Goal: Contribute content: Add original content to the website for others to see

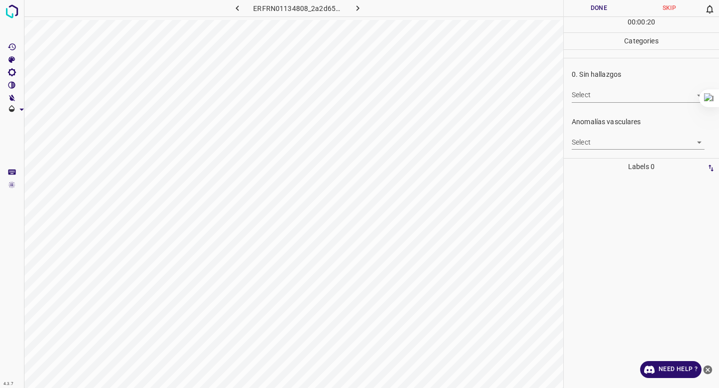
click at [617, 91] on body "4.3.7 ERFRN01134808_2a2d659f3.jpg Done Skip 0 00 : 00 : 20 Categories 0. Sin ha…" at bounding box center [359, 194] width 719 height 388
click at [605, 129] on li "False" at bounding box center [638, 131] width 133 height 16
type input "False"
click at [595, 143] on body "4.3.7 ERFRN01134808_2a2d659f3.jpg Done Skip 0 00 : 00 : 22 Categories 0. Sin ha…" at bounding box center [359, 194] width 719 height 388
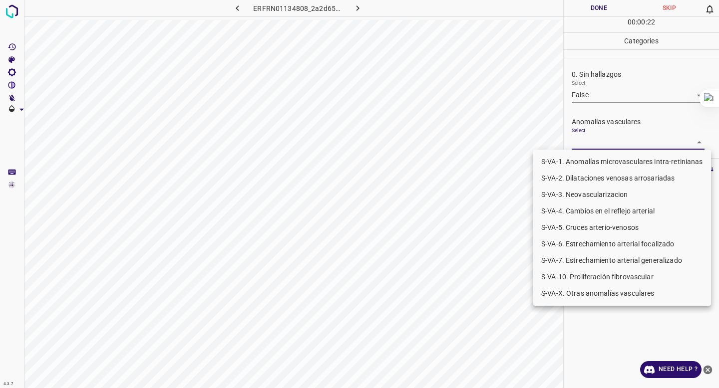
click at [585, 282] on li "S-VA-10. Proliferación fibrovascular" at bounding box center [622, 277] width 178 height 16
type input "S-VA-10. Proliferación fibrovascular"
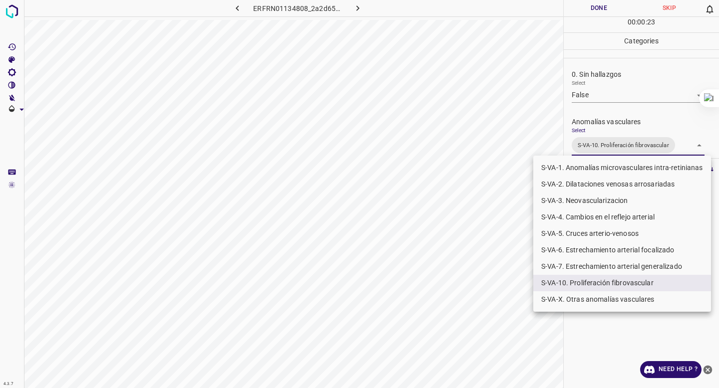
click at [604, 66] on div at bounding box center [359, 194] width 719 height 388
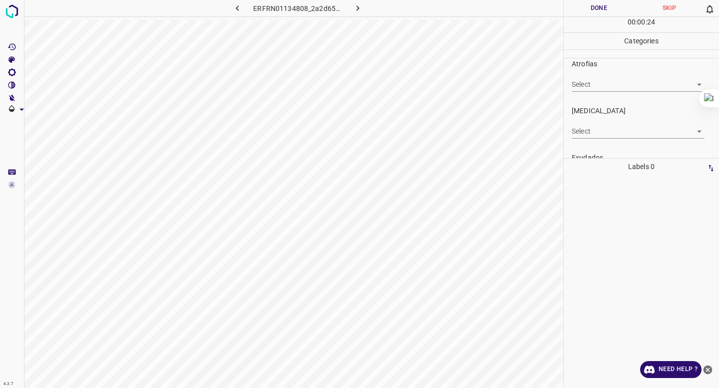
scroll to position [188, 0]
click at [583, 151] on body "4.3.7 ERFRN01134808_2a2d659f3.jpg Done Skip 0 00 : 00 : 25 Categories 0. Sin ha…" at bounding box center [359, 194] width 719 height 388
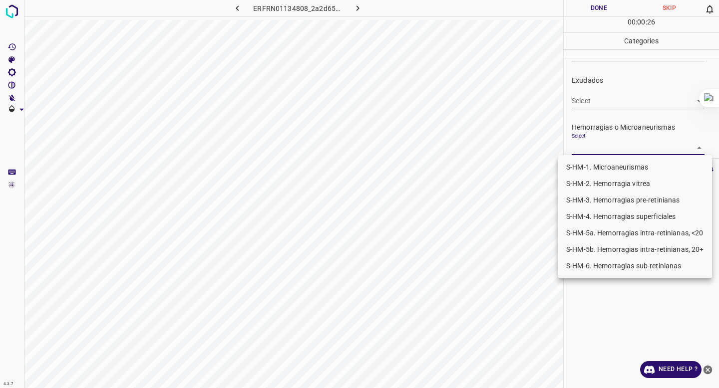
click at [580, 171] on li "S-HM-1. Microaneurismas" at bounding box center [635, 167] width 154 height 16
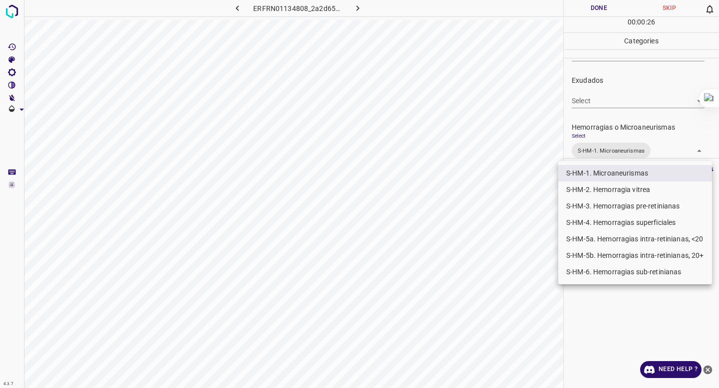
click at [588, 239] on li "S-HM-5a. Hemorragias intra-retinianas, <20" at bounding box center [635, 239] width 154 height 16
type input "S-HM-1. Microaneurismas,S-HM-5a. Hemorragias intra-retinianas, <20"
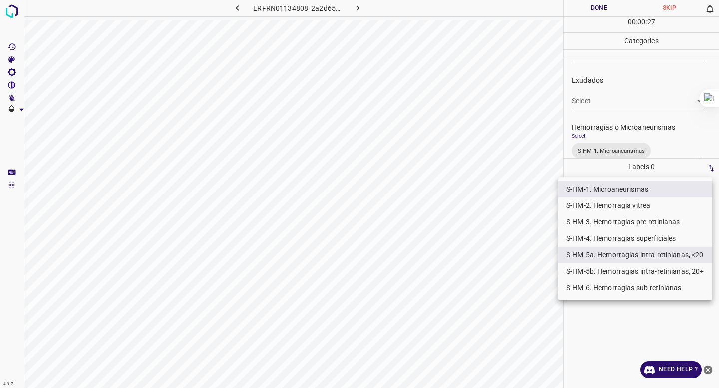
click at [622, 103] on div at bounding box center [359, 194] width 719 height 388
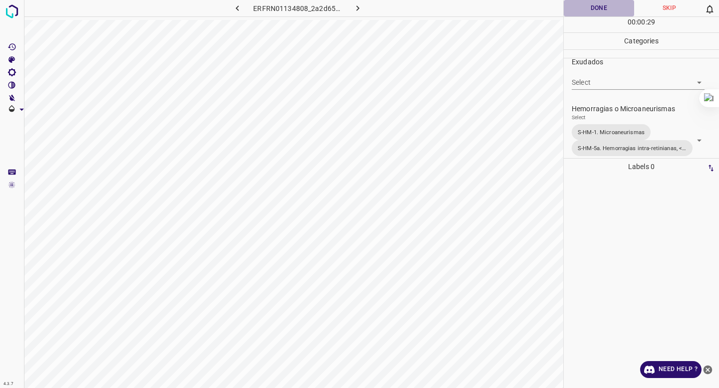
click at [599, 2] on button "Done" at bounding box center [599, 8] width 70 height 16
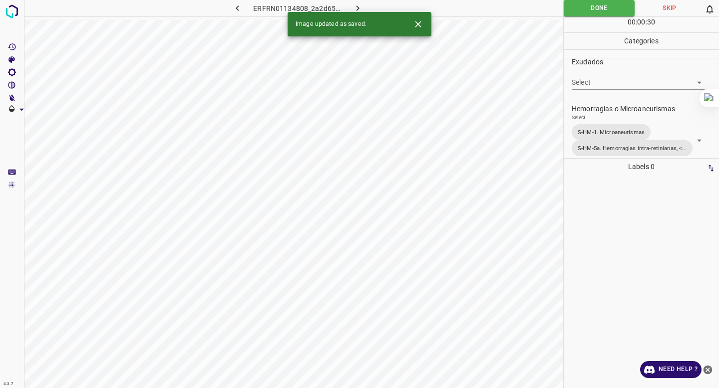
click at [358, 5] on icon "button" at bounding box center [357, 8] width 10 height 10
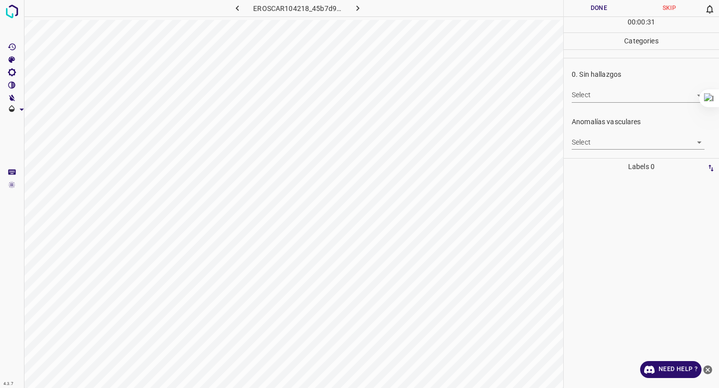
click at [620, 100] on body "4.3.7 EROSCAR104218_45b7d97a1.jpg Done Skip 0 00 : 00 : 31 Categories 0. Sin ha…" at bounding box center [359, 194] width 719 height 388
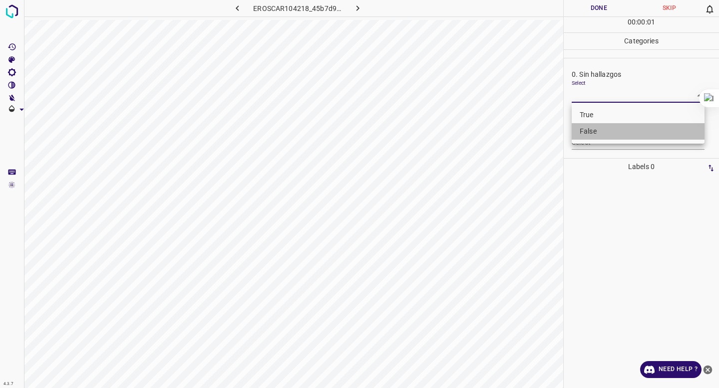
click at [612, 132] on li "False" at bounding box center [638, 131] width 133 height 16
type input "False"
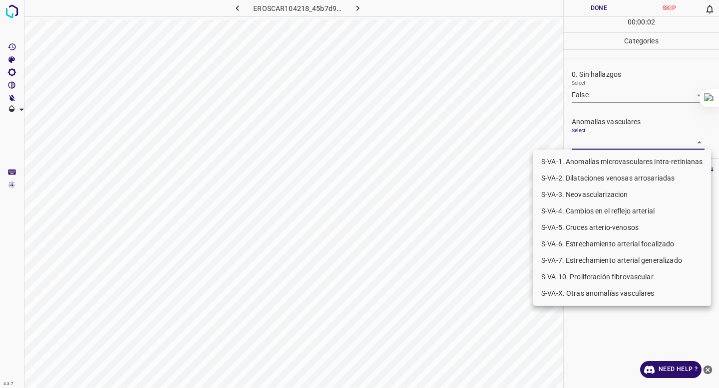
click at [601, 143] on body "4.3.7 EROSCAR104218_45b7d97a1.jpg Done Skip 0 00 : 00 : 02 Categories 0. Sin ha…" at bounding box center [359, 194] width 719 height 388
click at [566, 273] on li "S-VA-10. Proliferación fibrovascular" at bounding box center [622, 277] width 178 height 16
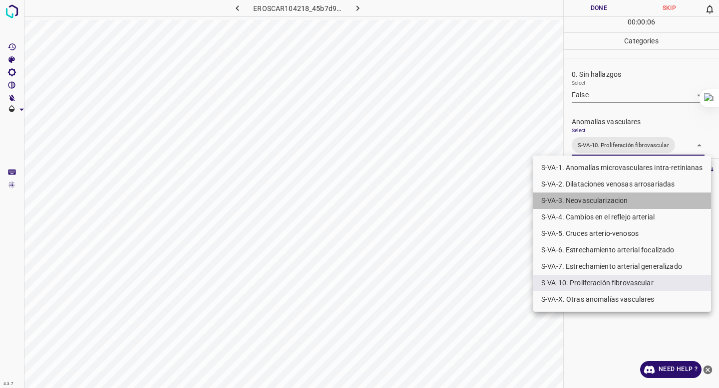
click at [586, 204] on li "S-VA-3. Neovascularizacion" at bounding box center [622, 201] width 178 height 16
type input "S-VA-10. Proliferación fibrovascular,S-VA-3. Neovascularizacion"
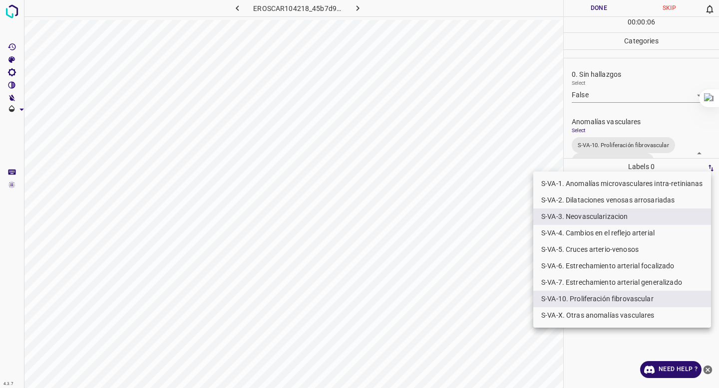
click at [635, 80] on div at bounding box center [359, 194] width 719 height 388
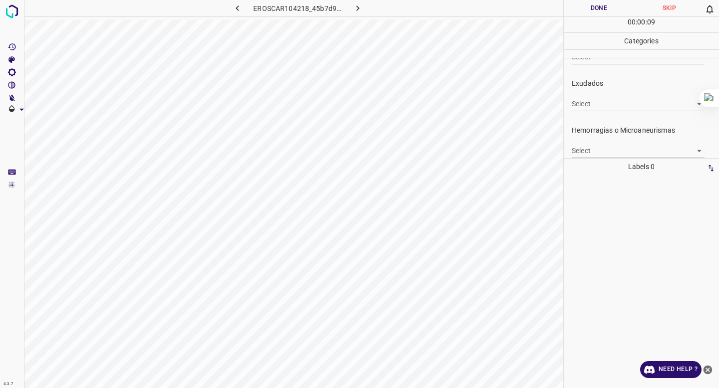
scroll to position [214, 0]
click at [591, 140] on body "4.3.7 EROSCAR104218_45b7d97a1.jpg Done Skip 0 00 : 00 : 09 Categories 0. Sin ha…" at bounding box center [359, 194] width 719 height 388
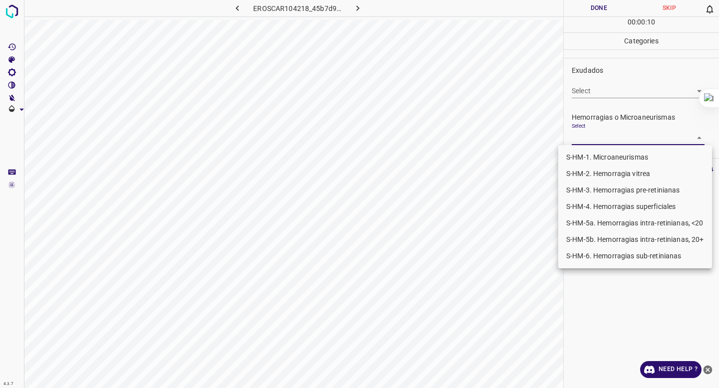
click at [585, 162] on li "S-HM-1. Microaneurismas" at bounding box center [635, 157] width 154 height 16
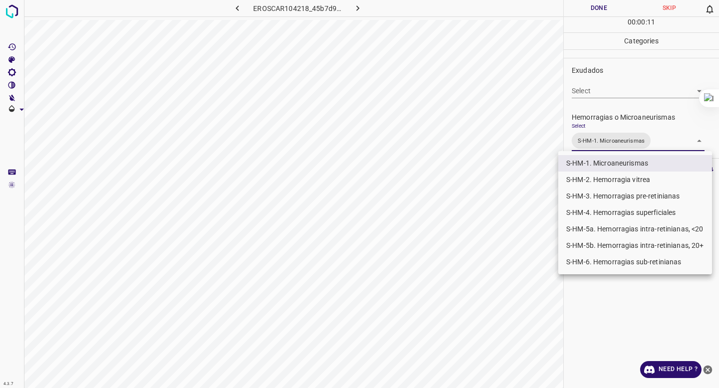
click at [593, 200] on li "S-HM-3. Hemorragias pre-retinianas" at bounding box center [635, 196] width 154 height 16
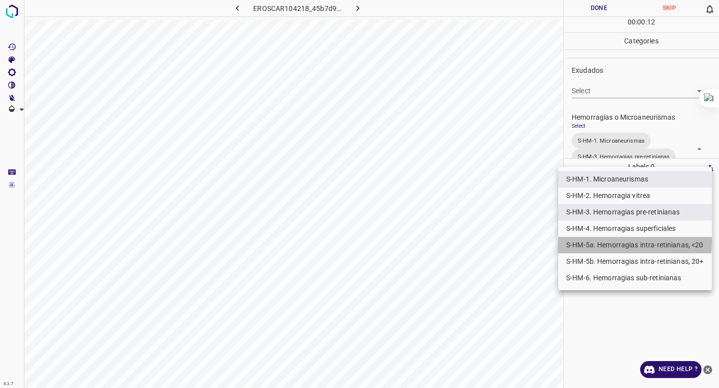
click at [588, 241] on li "S-HM-5a. Hemorragias intra-retinianas, <20" at bounding box center [635, 245] width 154 height 16
type input "S-HM-1. Microaneurismas,S-HM-3. Hemorragias pre-retinianas,S-HM-5a. Hemorragias…"
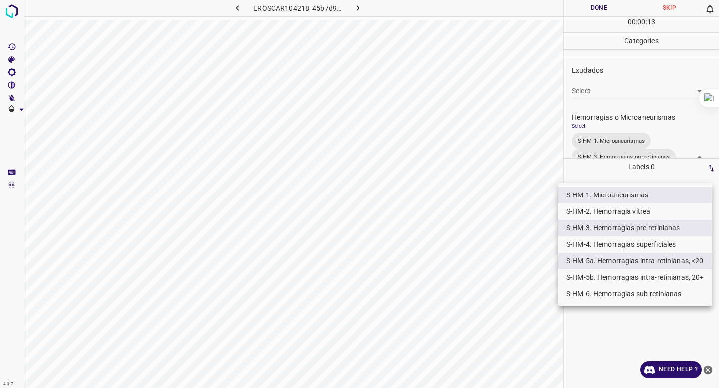
click at [620, 112] on div at bounding box center [359, 194] width 719 height 388
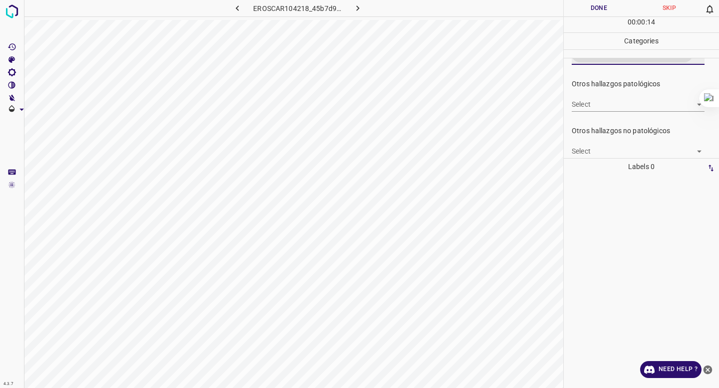
scroll to position [333, 0]
click at [620, 109] on body "4.3.7 EROSCAR104218_45b7d97a1.jpg Done Skip 0 00 : 00 : 14 Categories 0. Sin ha…" at bounding box center [359, 194] width 719 height 388
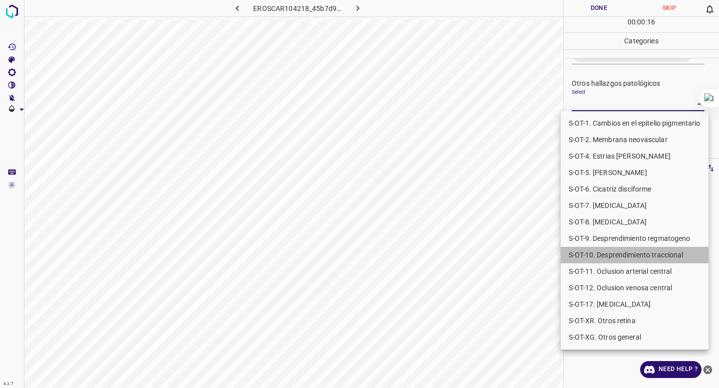
click at [625, 248] on li "S-OT-10. Desprendimiento traccional" at bounding box center [635, 255] width 148 height 16
type input "S-OT-10. Desprendimiento traccional"
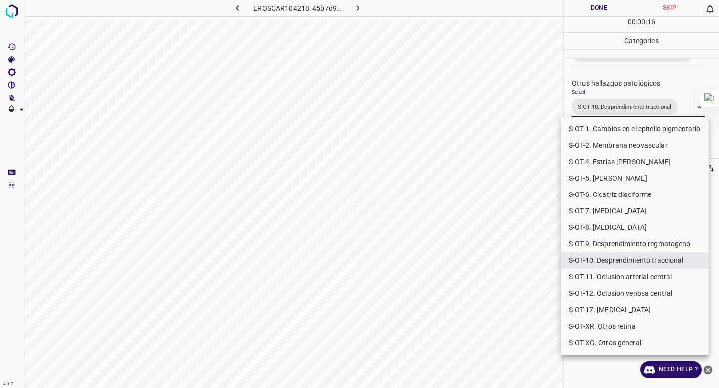
click at [649, 38] on div at bounding box center [359, 194] width 719 height 388
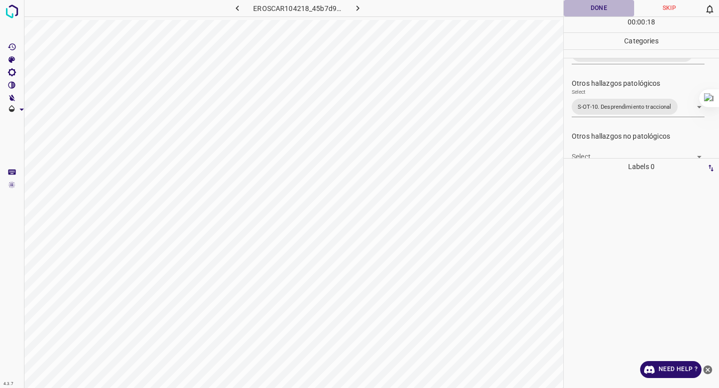
click at [594, 8] on button "Done" at bounding box center [599, 8] width 70 height 16
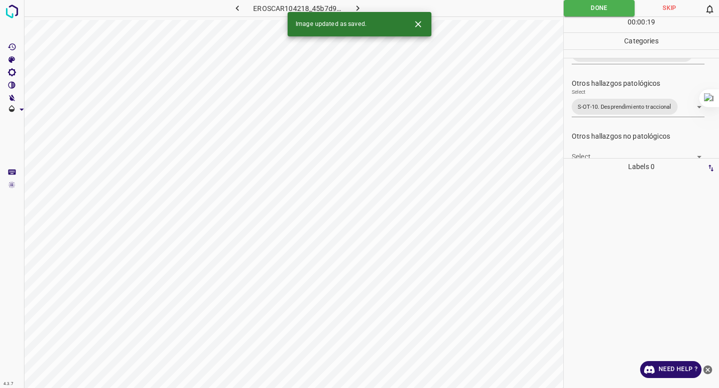
click at [357, 9] on icon "button" at bounding box center [357, 7] width 3 height 5
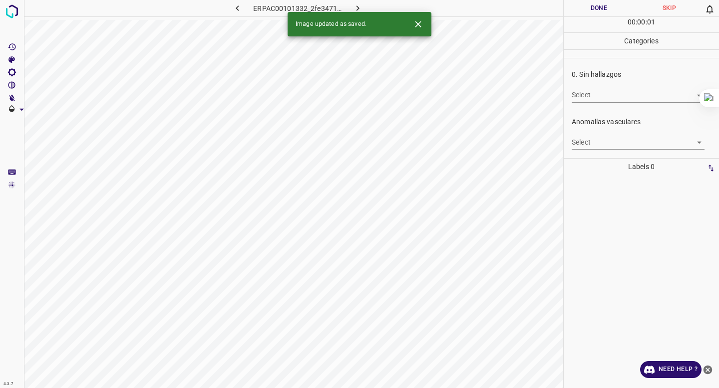
click at [615, 96] on body "4.3.7 ERPAC00101332_2fe3471ef.jpg Done Skip 0 00 : 00 : 01 Categories 0. Sin ha…" at bounding box center [359, 194] width 719 height 388
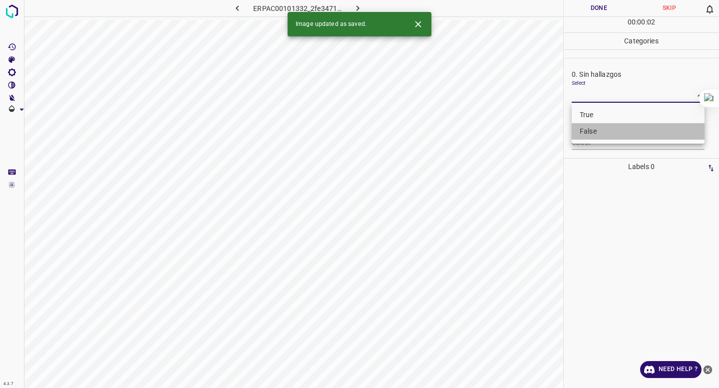
click at [611, 134] on li "False" at bounding box center [638, 131] width 133 height 16
type input "False"
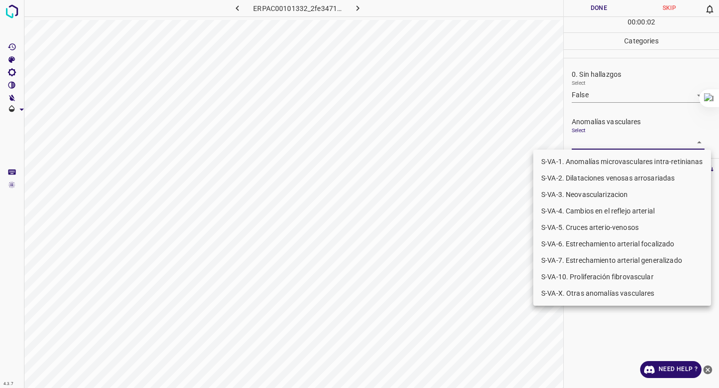
click at [609, 144] on body "4.3.7 ERPAC00101332_2fe3471ef.jpg Done Skip 0 00 : 00 : 02 Categories 0. Sin ha…" at bounding box center [359, 194] width 719 height 388
click at [599, 298] on li "S-VA-X. Otras anomalías vasculares" at bounding box center [622, 294] width 178 height 16
type input "S-VA-X. Otras anomalías vasculares"
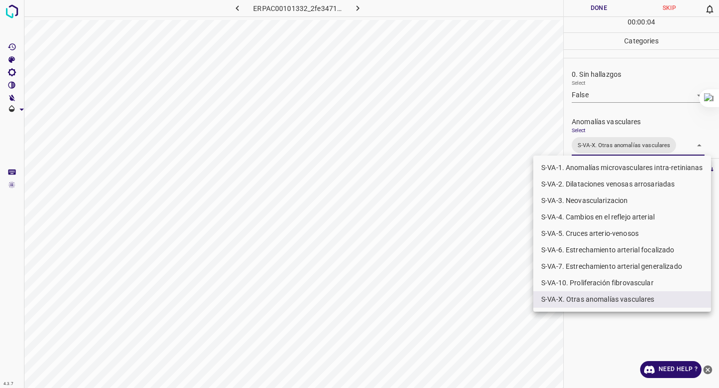
click at [651, 118] on div at bounding box center [359, 194] width 719 height 388
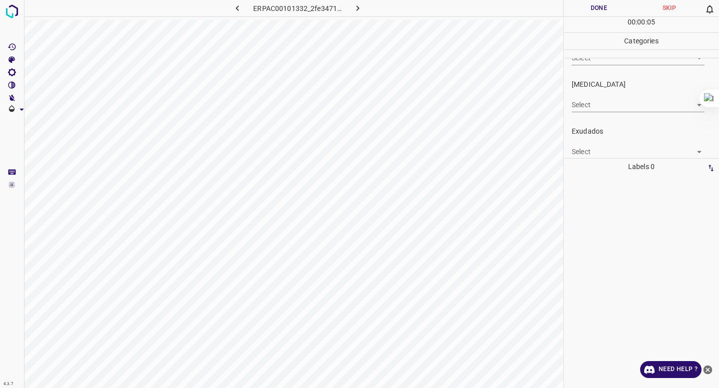
scroll to position [156, 0]
click at [641, 129] on body "4.3.7 ERPAC00101332_2fe3471ef.jpg Done Skip 0 00 : 00 : 06 Categories 0. Sin ha…" at bounding box center [359, 194] width 719 height 388
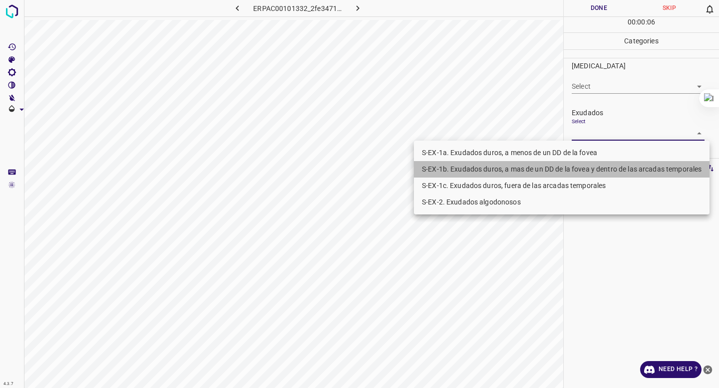
click at [607, 162] on li "S-EX-1b. Exudados duros, a mas de un DD de la fovea y dentro de las arcadas tem…" at bounding box center [562, 169] width 296 height 16
type input "S-EX-1b. Exudados duros, a mas de un DD de la fovea y dentro de las arcadas tem…"
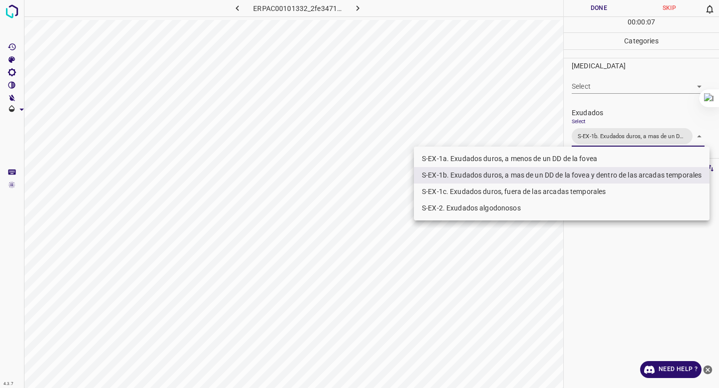
click at [630, 110] on div at bounding box center [359, 194] width 719 height 388
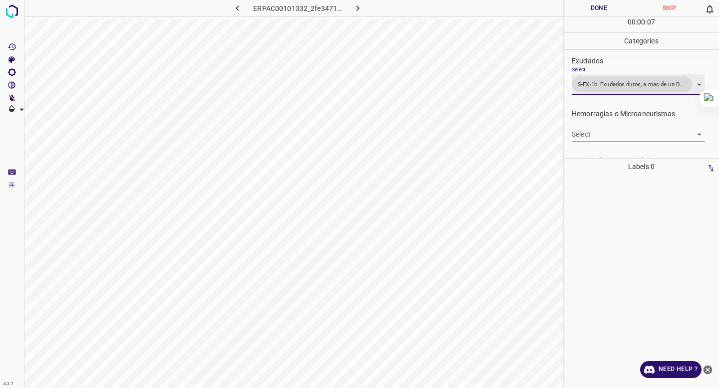
scroll to position [208, 0]
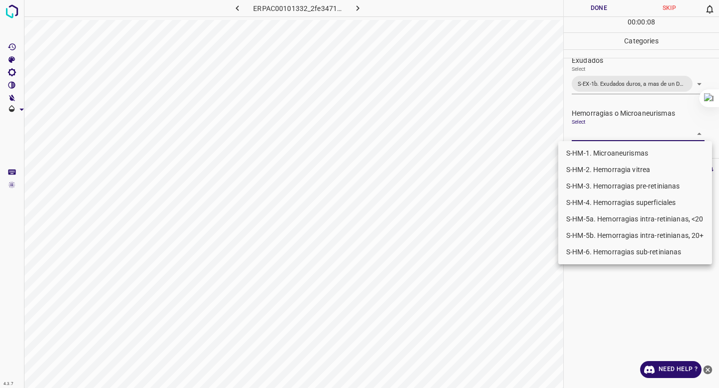
click at [600, 140] on body "4.3.7 ERPAC00101332_2fe3471ef.jpg Done Skip 0 00 : 00 : 08 Categories 0. Sin ha…" at bounding box center [359, 194] width 719 height 388
click at [593, 246] on li "S-HM-6. Hemorragias sub-retinianas" at bounding box center [635, 252] width 154 height 16
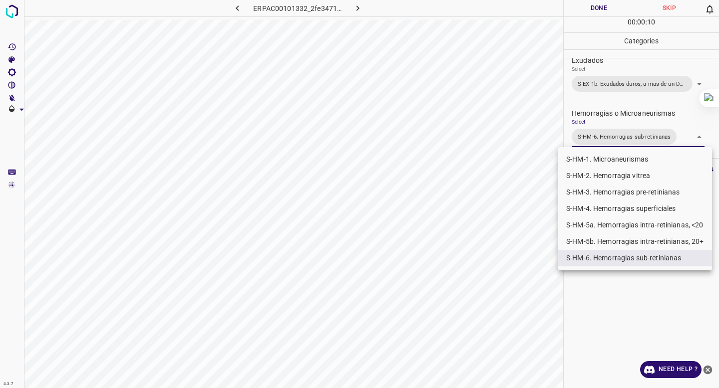
click at [604, 228] on li "S-HM-5a. Hemorragias intra-retinianas, <20" at bounding box center [635, 225] width 154 height 16
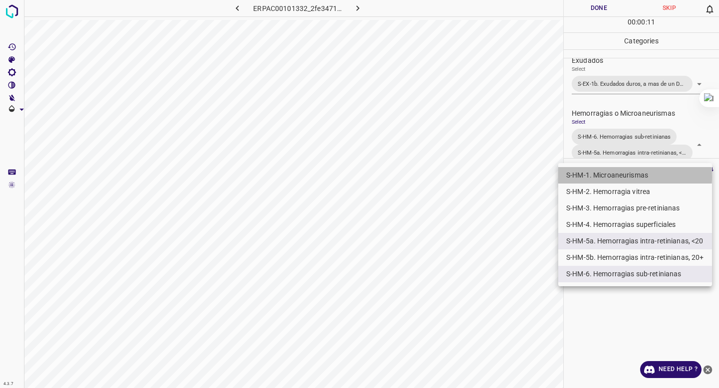
click at [597, 177] on li "S-HM-1. Microaneurismas" at bounding box center [635, 175] width 154 height 16
type input "S-HM-6. Hemorragias sub-retinianas,S-HM-5a. Hemorragias intra-retinianas, <20,S…"
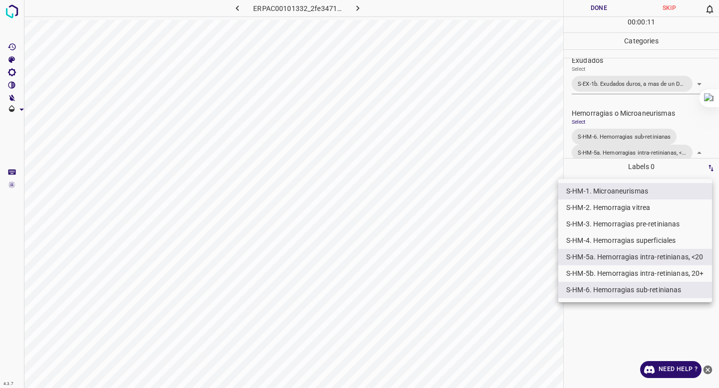
click at [624, 123] on div at bounding box center [359, 194] width 719 height 388
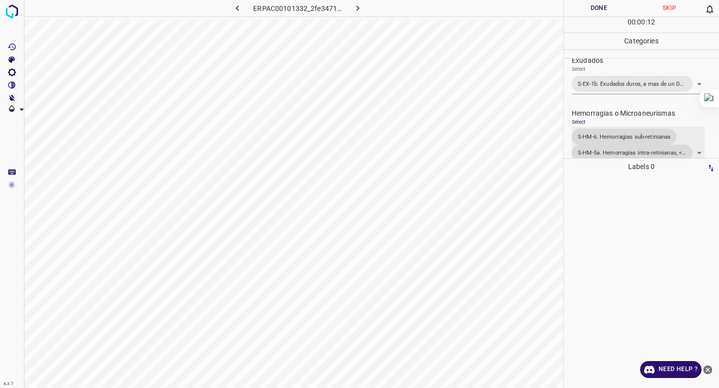
scroll to position [229, 0]
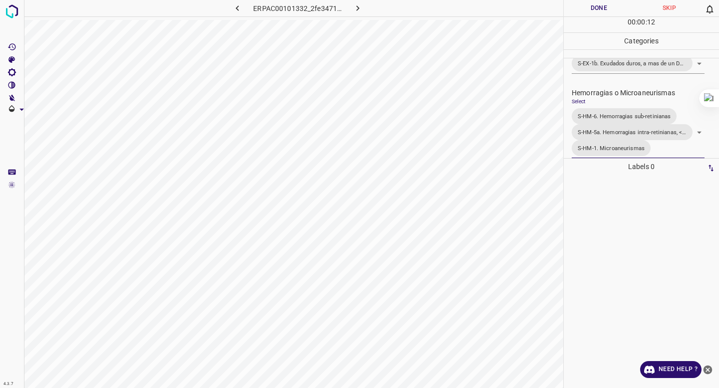
click at [587, 13] on button "Done" at bounding box center [599, 8] width 70 height 16
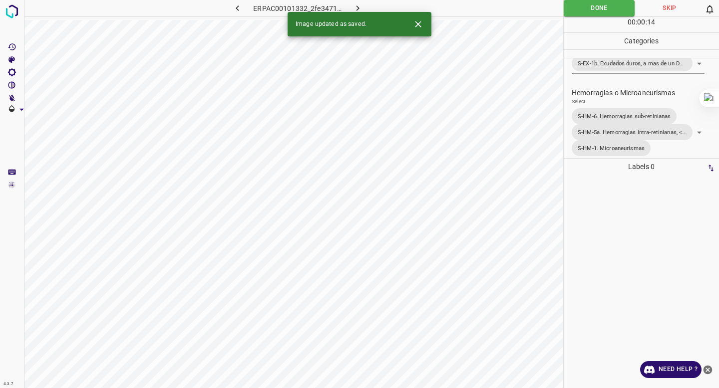
click at [355, 9] on icon "button" at bounding box center [357, 8] width 10 height 10
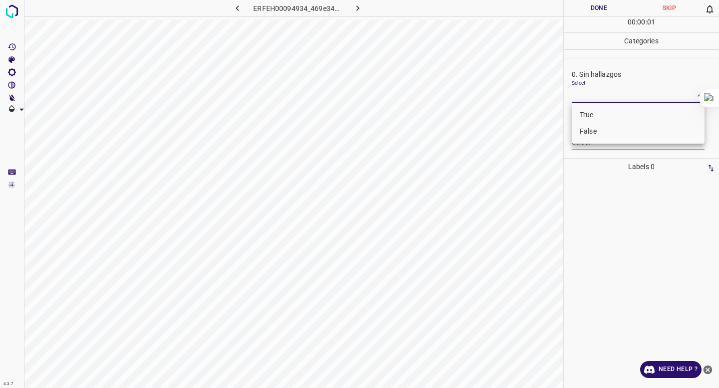
click at [598, 93] on body "4.3.7 ERFEH00094934_469e34995.jpg Done Skip 0 00 : 00 : 01 Categories 0. Sin ha…" at bounding box center [359, 194] width 719 height 388
click at [592, 131] on li "False" at bounding box center [638, 131] width 133 height 16
type input "False"
click at [590, 140] on body "4.3.7 ERFEH00094934_469e34995.jpg Done Skip 0 00 : 00 : 02 Categories 0. Sin ha…" at bounding box center [359, 194] width 719 height 388
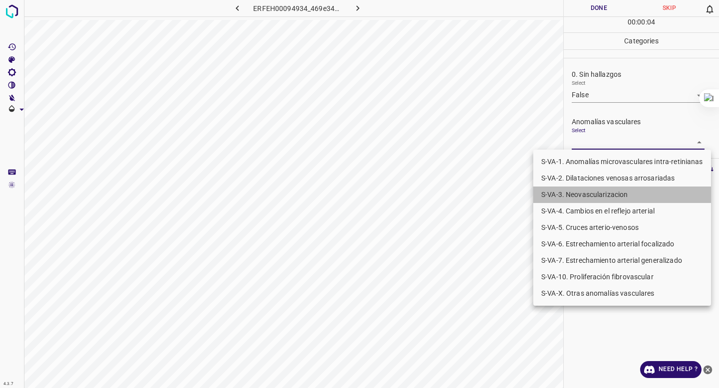
click at [600, 201] on li "S-VA-3. Neovascularizacion" at bounding box center [622, 195] width 178 height 16
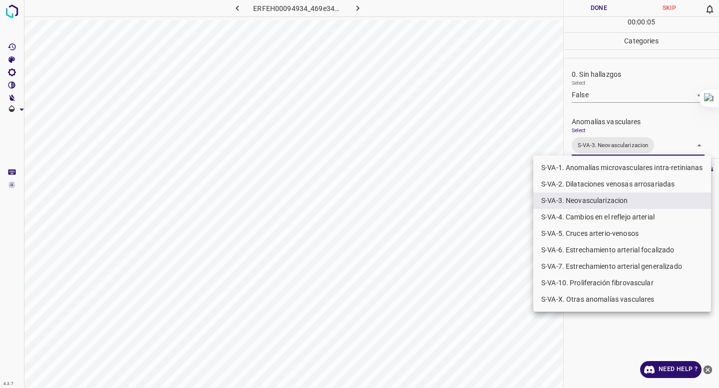
click at [586, 279] on li "S-VA-10. Proliferación fibrovascular" at bounding box center [622, 283] width 178 height 16
type input "S-VA-3. Neovascularizacion,S-VA-10. Proliferación fibrovascular"
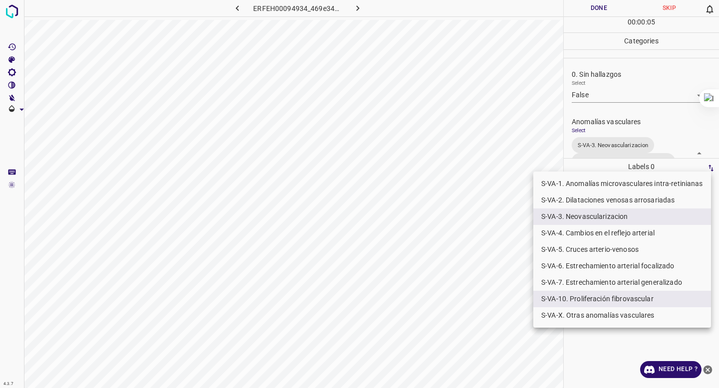
click at [617, 156] on div at bounding box center [359, 194] width 719 height 388
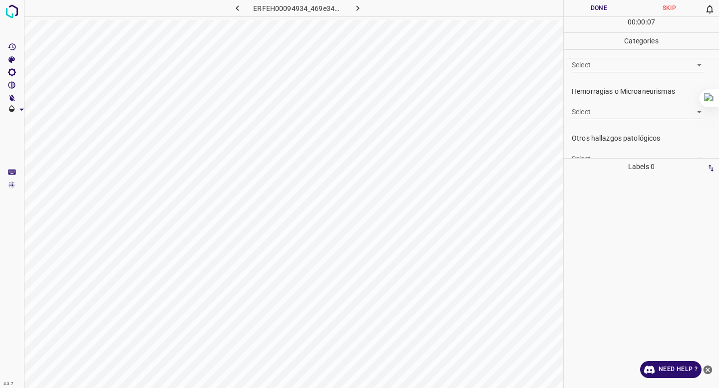
scroll to position [263, 0]
click at [618, 143] on body "4.3.7 ERFEH00094934_469e34995.jpg Done Skip 0 00 : 00 : 08 Categories 0. Sin ha…" at bounding box center [359, 194] width 719 height 388
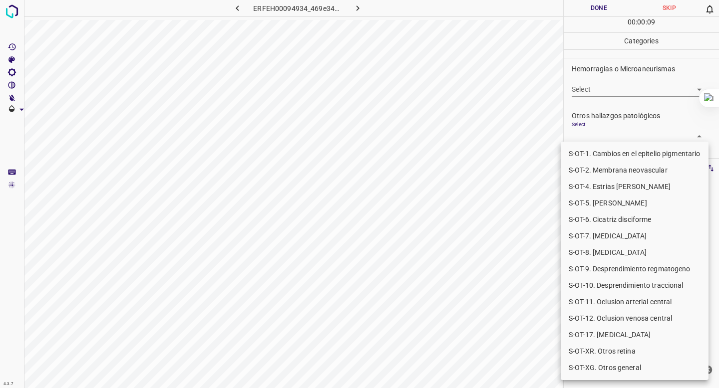
click at [614, 279] on li "S-OT-10. Desprendimiento traccional" at bounding box center [635, 286] width 148 height 16
type input "S-OT-10. Desprendimiento traccional"
click at [628, 62] on div at bounding box center [359, 194] width 719 height 388
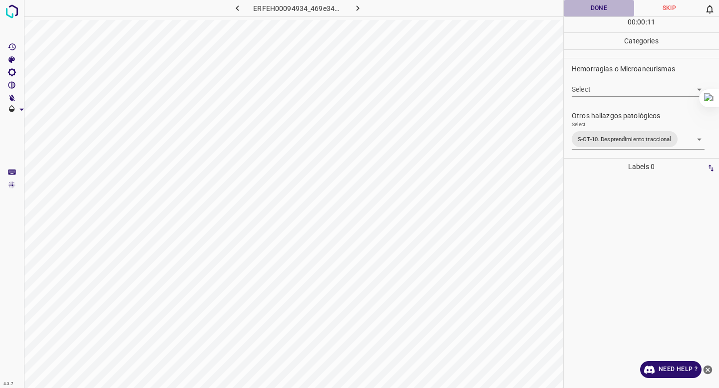
click at [593, 7] on button "Done" at bounding box center [599, 8] width 70 height 16
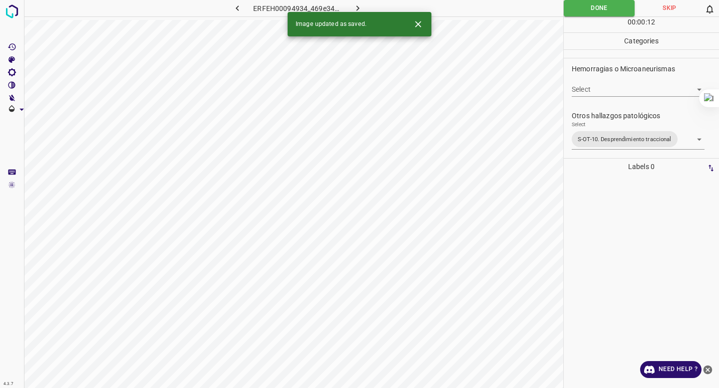
click at [357, 4] on icon "button" at bounding box center [357, 8] width 10 height 10
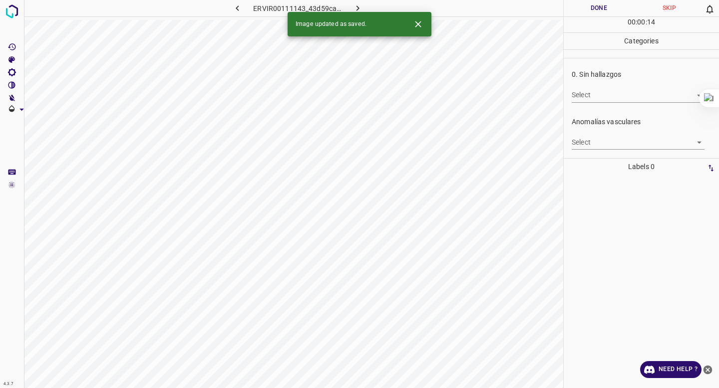
click at [596, 93] on body "4.3.7 ERVIR00111143_43d59ca5f.jpg Done Skip 0 00 : 00 : 14 Categories 0. Sin ha…" at bounding box center [359, 194] width 719 height 388
click at [593, 132] on li "False" at bounding box center [638, 131] width 133 height 16
type input "False"
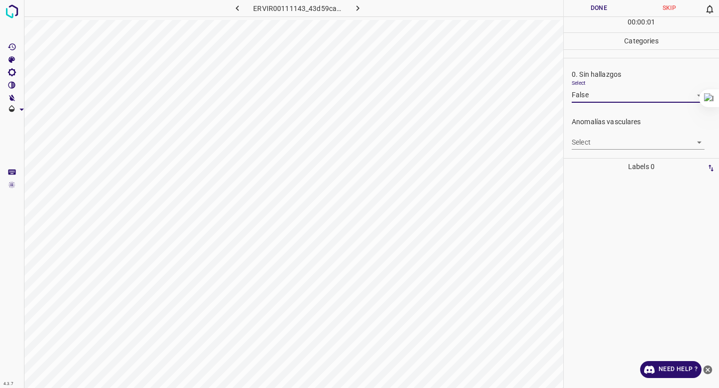
click at [591, 141] on body "4.3.7 ERVIR00111143_43d59ca5f.jpg Done Skip 0 00 : 00 : 01 Categories 0. Sin ha…" at bounding box center [359, 194] width 719 height 388
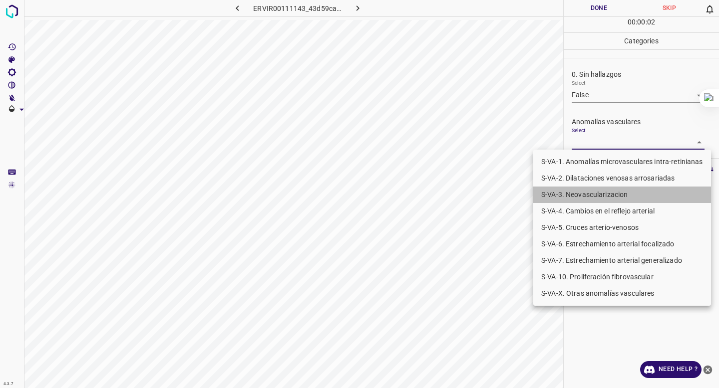
click at [590, 193] on li "S-VA-3. Neovascularizacion" at bounding box center [622, 195] width 178 height 16
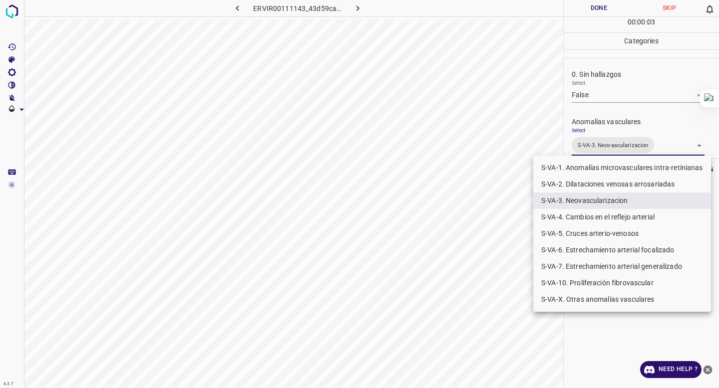
click at [586, 276] on li "S-VA-10. Proliferación fibrovascular" at bounding box center [622, 283] width 178 height 16
type input "S-VA-3. Neovascularizacion,S-VA-10. Proliferación fibrovascular"
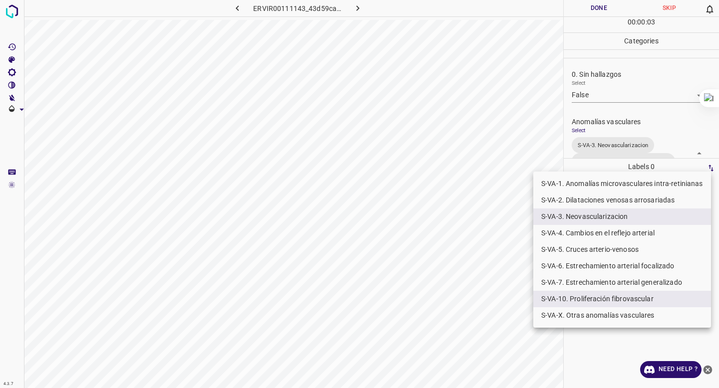
click at [606, 120] on div at bounding box center [359, 194] width 719 height 388
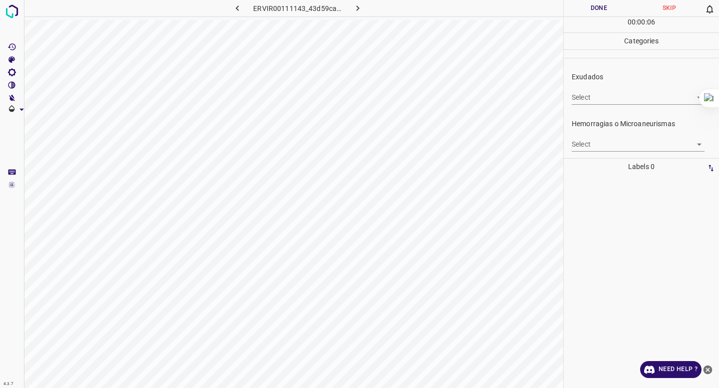
scroll to position [209, 0]
click at [588, 147] on body "4.3.7 ERVIR00111143_43d59ca5f.jpg Done Skip 0 00 : 00 : 06 Categories 0. Sin ha…" at bounding box center [359, 194] width 719 height 388
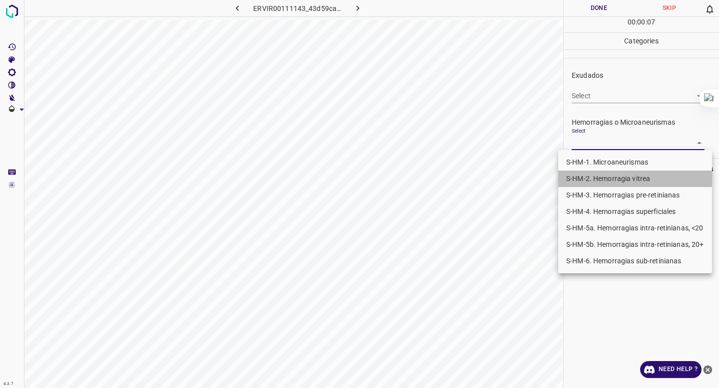
click at [588, 184] on li "S-HM-2. Hemorragia vitrea" at bounding box center [635, 179] width 154 height 16
type input "S-HM-2. Hemorragia vitrea"
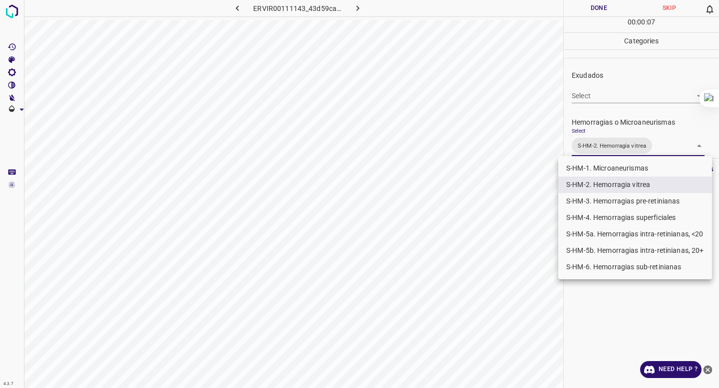
click at [631, 99] on div at bounding box center [359, 194] width 719 height 388
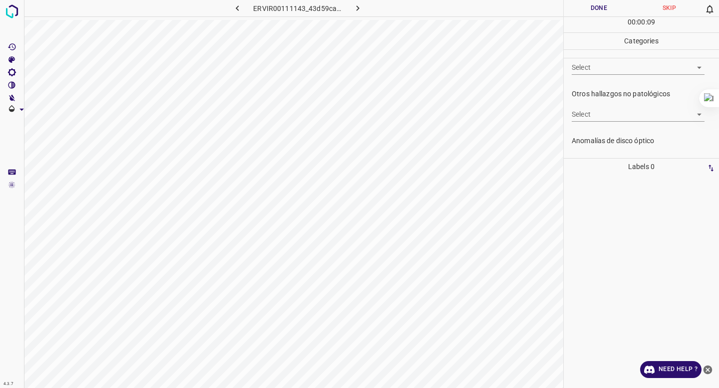
scroll to position [331, 0]
click at [621, 79] on body "4.3.7 ERVIR00111143_43d59ca5f.jpg Done Skip 0 00 : 00 : 10 Categories 0. Sin ha…" at bounding box center [359, 194] width 719 height 388
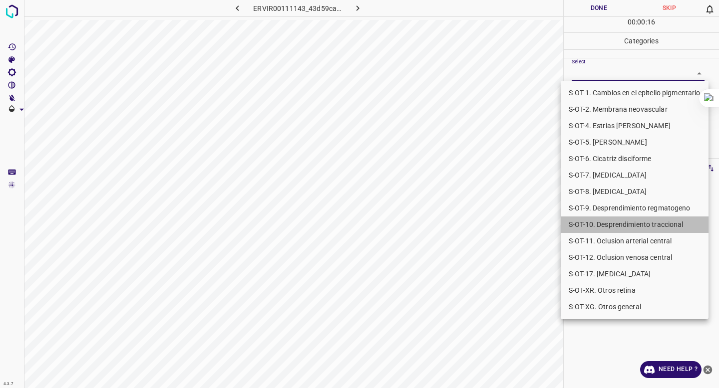
click at [645, 227] on li "S-OT-10. Desprendimiento traccional" at bounding box center [635, 225] width 148 height 16
type input "S-OT-10. Desprendimiento traccional"
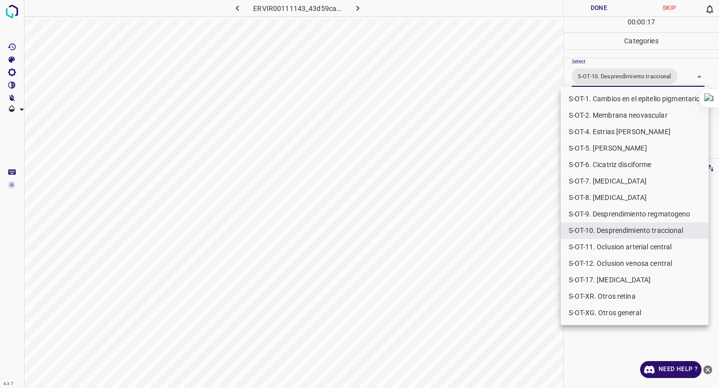
click at [624, 62] on div at bounding box center [359, 194] width 719 height 388
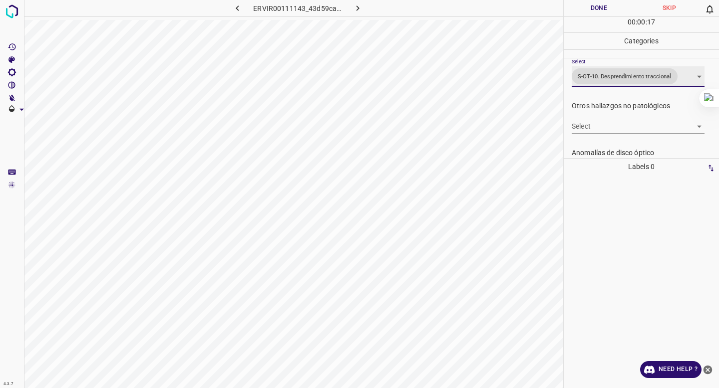
scroll to position [412, 0]
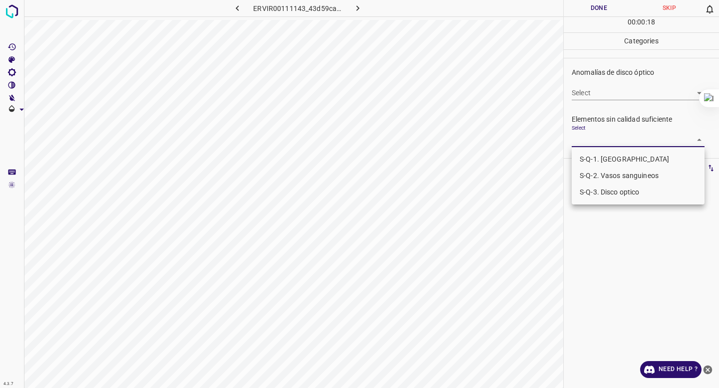
click at [598, 144] on body "4.3.7 ERVIR00111143_43d59ca5f.jpg Done Skip 0 00 : 00 : 18 Categories 0. Sin ha…" at bounding box center [359, 194] width 719 height 388
click at [595, 167] on li "S-Q-1. [GEOGRAPHIC_DATA]" at bounding box center [638, 159] width 133 height 16
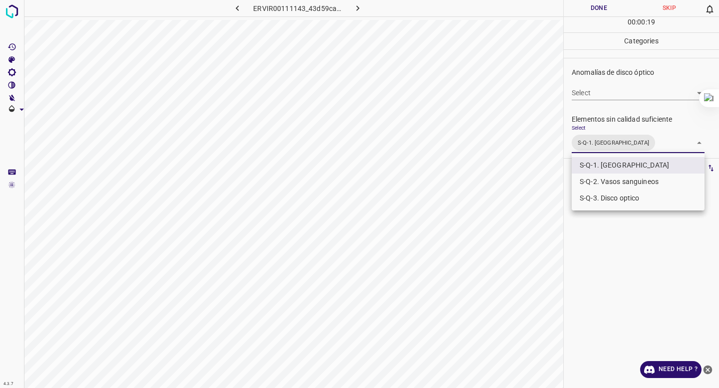
click at [595, 188] on li "S-Q-2. Vasos sanguineos" at bounding box center [638, 182] width 133 height 16
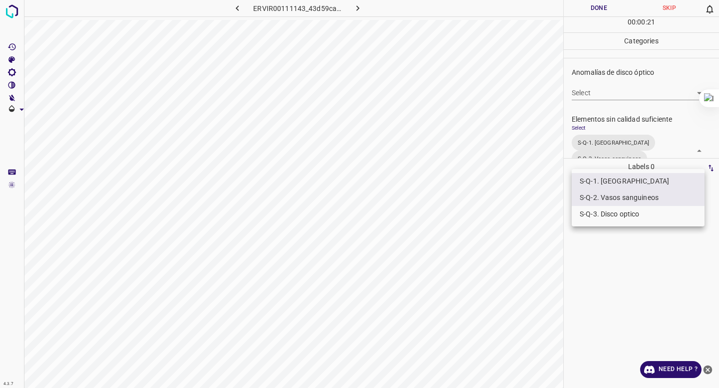
click at [611, 213] on li "S-Q-3. Disco optico" at bounding box center [638, 214] width 133 height 16
type input "S-Q-1. Macula,S-Q-2. Vasos sanguineos,S-Q-3. Disco optico"
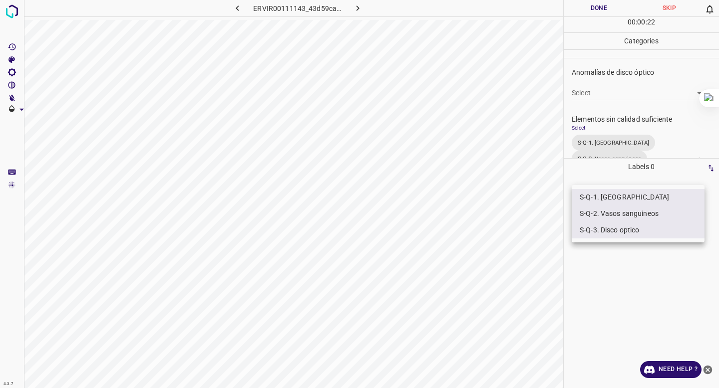
click at [623, 99] on div at bounding box center [359, 194] width 719 height 388
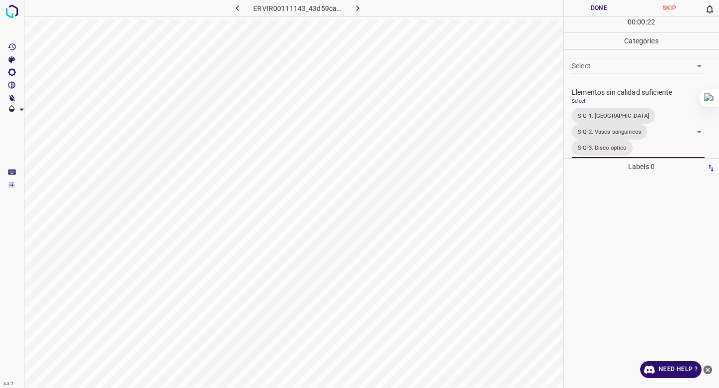
click at [595, 13] on button "Done" at bounding box center [599, 8] width 70 height 16
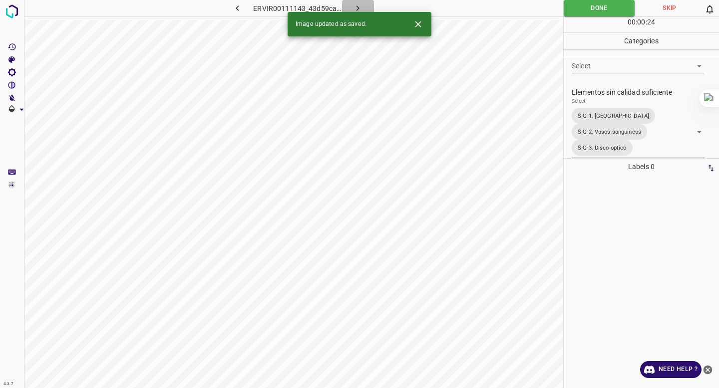
click at [359, 10] on icon "button" at bounding box center [357, 8] width 10 height 10
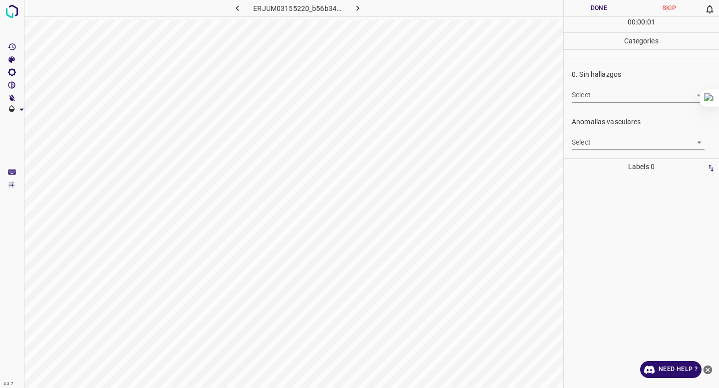
click at [598, 97] on body "4.3.7 ERJUM03155220_b56b34df3.jpg Done Skip 0 00 : 00 : 01 Categories 0. Sin ha…" at bounding box center [359, 194] width 719 height 388
click at [595, 140] on ul "True False" at bounding box center [638, 123] width 133 height 41
click at [603, 134] on li "False" at bounding box center [638, 131] width 133 height 16
type input "False"
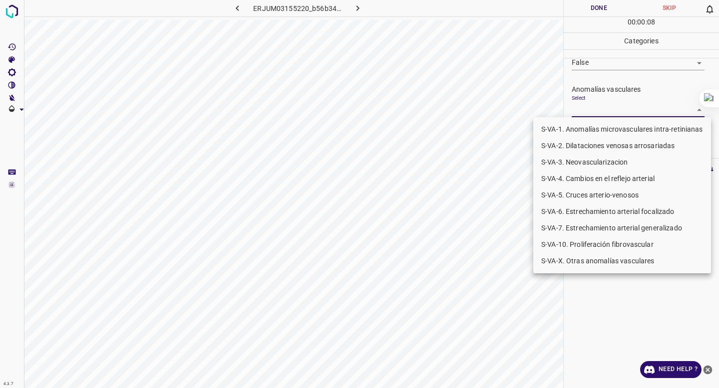
click at [606, 116] on body "4.3.7 ERJUM03155220_b56b34df3.jpg Done Skip 0 00 : 00 : 08 Categories 0. Sin ha…" at bounding box center [359, 194] width 719 height 388
click at [597, 146] on li "S-VA-2. Dilataciones venosas arrosariadas" at bounding box center [622, 146] width 178 height 16
type input "S-VA-2. Dilataciones venosas arrosariadas"
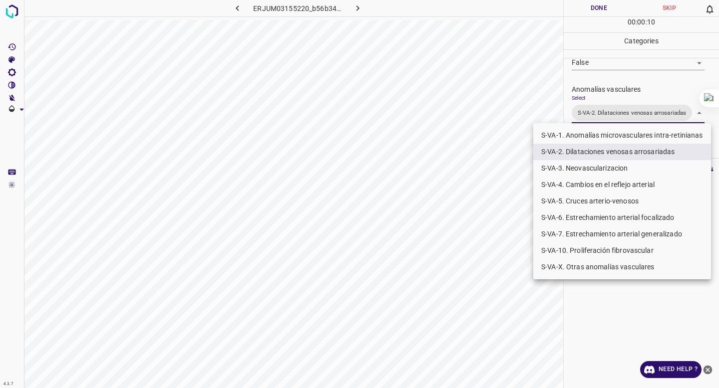
click at [617, 88] on div at bounding box center [359, 194] width 719 height 388
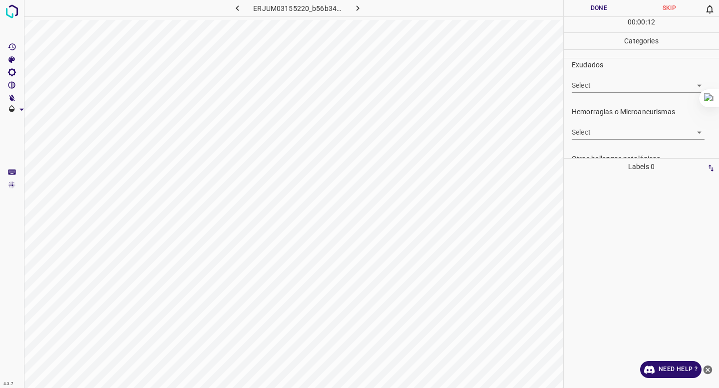
scroll to position [205, 0]
click at [589, 142] on div "Hemorragias o Microaneurismas Select ​" at bounding box center [641, 121] width 155 height 47
click at [598, 133] on body "4.3.7 ERJUM03155220_b56b34df3.jpg Done Skip 0 00 : 00 : 13 Categories 0. Sin ha…" at bounding box center [359, 194] width 719 height 388
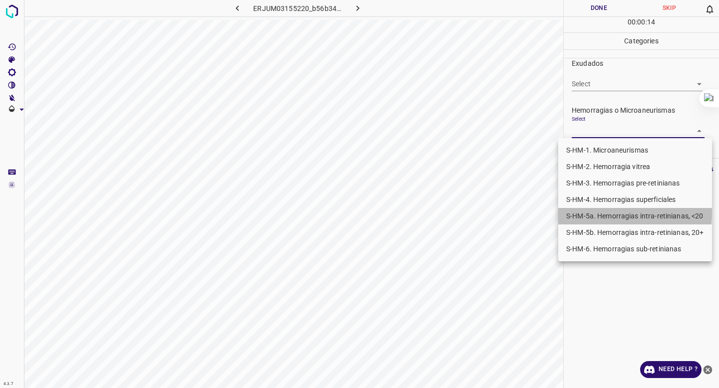
click at [583, 214] on li "S-HM-5a. Hemorragias intra-retinianas, <20" at bounding box center [635, 216] width 154 height 16
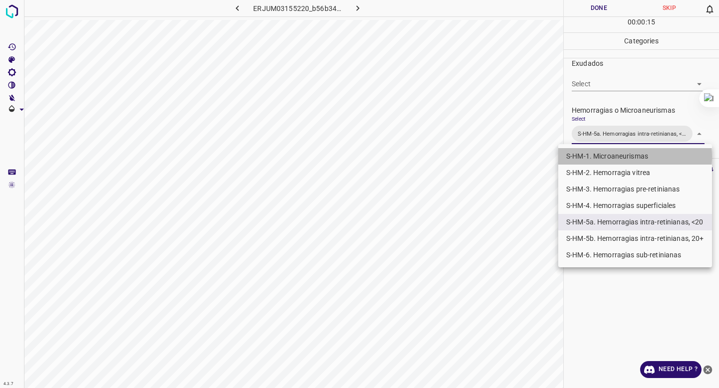
click at [591, 157] on li "S-HM-1. Microaneurismas" at bounding box center [635, 156] width 154 height 16
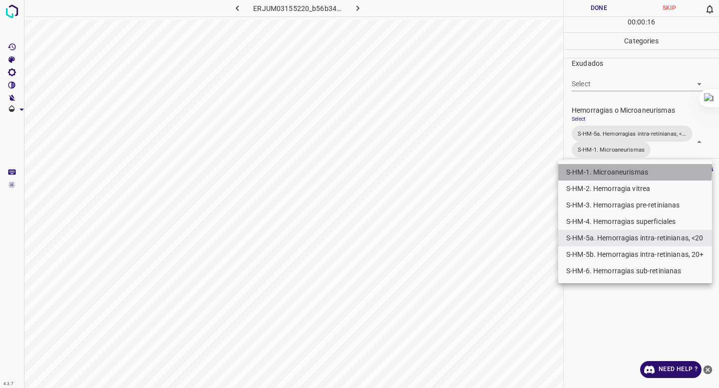
click at [582, 168] on li "S-HM-1. Microaneurismas" at bounding box center [635, 172] width 154 height 16
type input "S-HM-5a. Hemorragias intra-retinianas, <20"
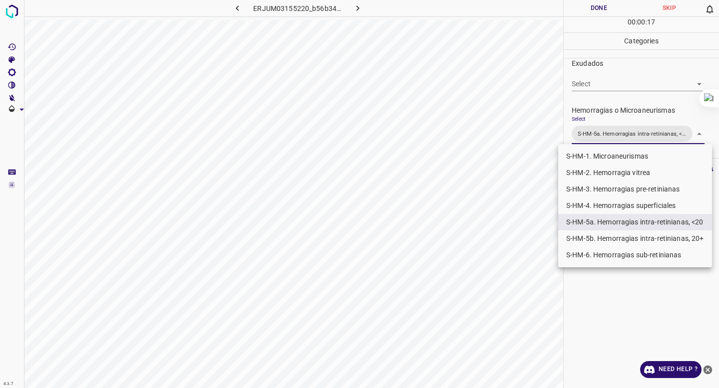
click at [616, 106] on div at bounding box center [359, 194] width 719 height 388
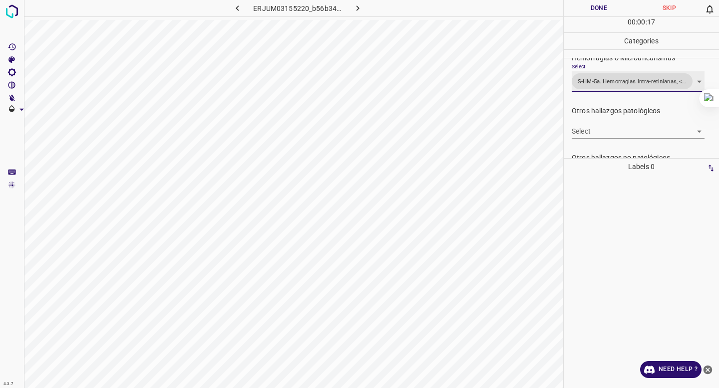
scroll to position [261, 0]
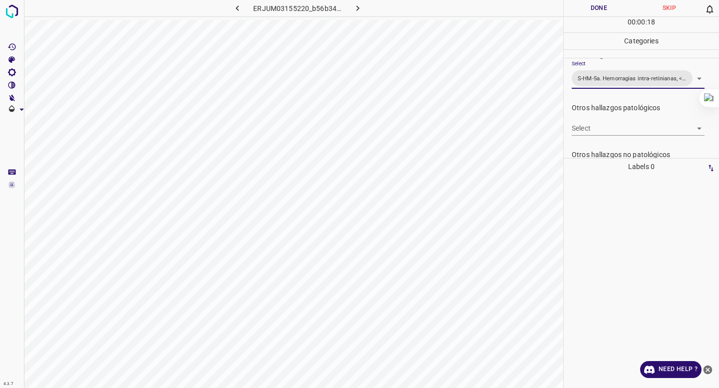
click at [595, 127] on body "4.3.7 ERJUM03155220_b56b34df3.jpg Done Skip 0 00 : 00 : 18 Categories 0. Sin ha…" at bounding box center [359, 194] width 719 height 388
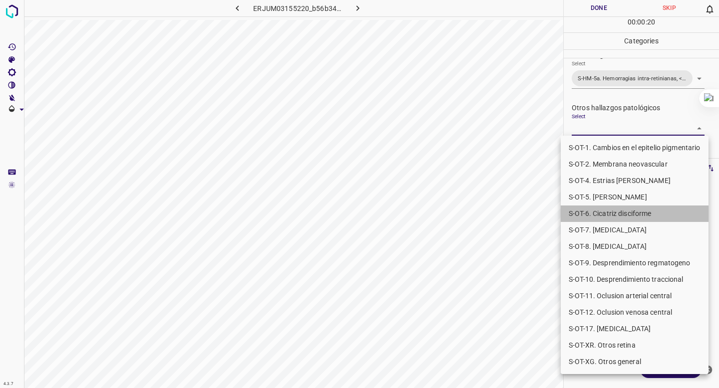
click at [610, 214] on li "S-OT-6. Cicatriz disciforme" at bounding box center [635, 214] width 148 height 16
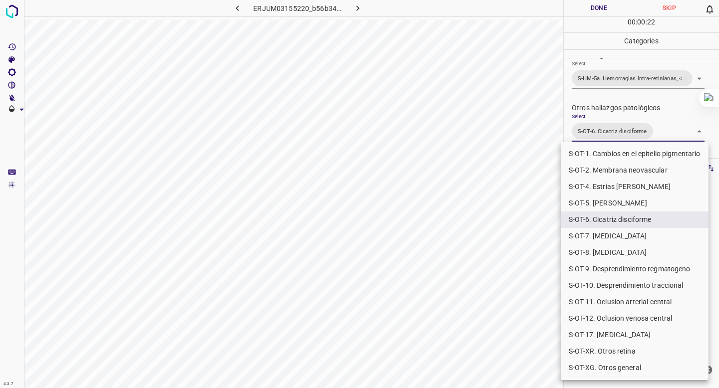
click at [636, 111] on div at bounding box center [359, 194] width 719 height 388
click at [629, 130] on body "4.3.7 ERJUM03155220_b56b34df3.jpg Done Skip 0 00 : 00 : 23 Categories 0. Sin ha…" at bounding box center [359, 194] width 719 height 388
click at [590, 355] on li "S-OT-XR. Otros retina" at bounding box center [635, 351] width 148 height 16
type input "S-OT-6. Cicatriz disciforme,S-OT-XR. Otros retina"
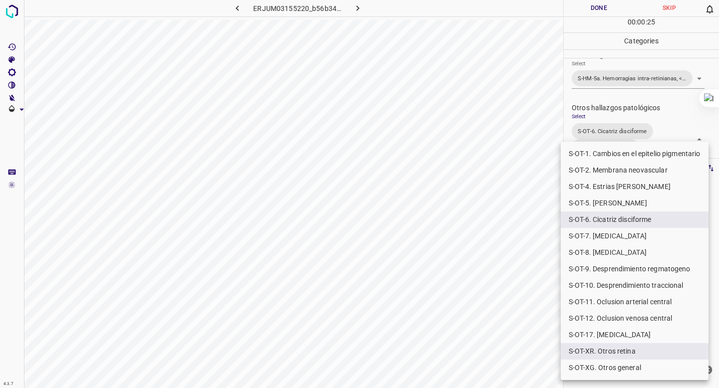
click at [580, 111] on div at bounding box center [359, 194] width 719 height 388
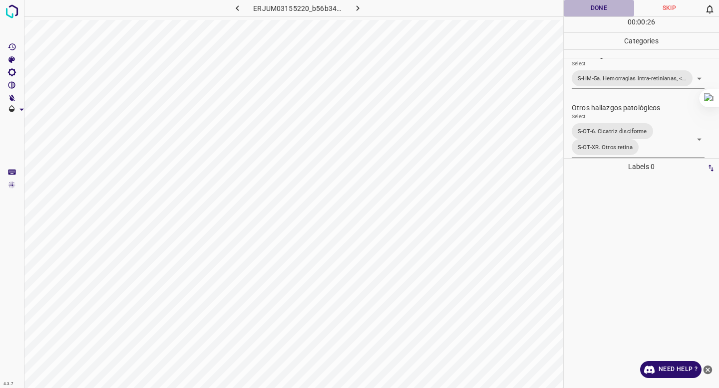
click at [577, 3] on button "Done" at bounding box center [599, 8] width 70 height 16
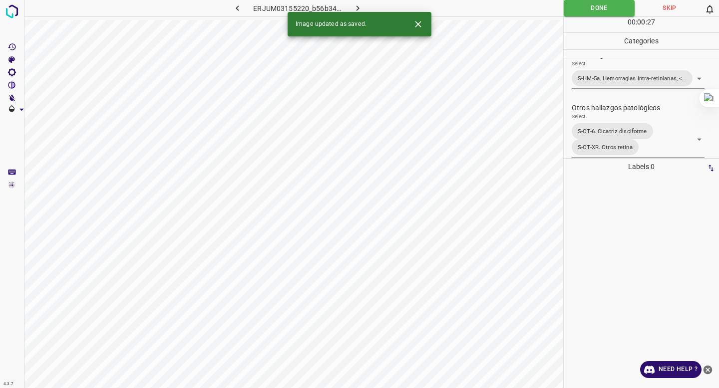
click at [353, 8] on icon "button" at bounding box center [357, 8] width 10 height 10
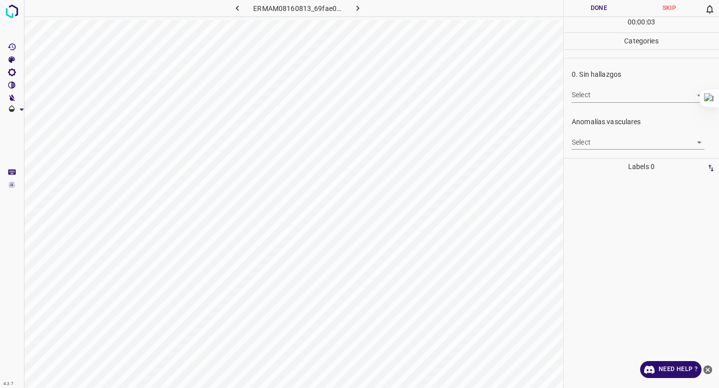
click at [606, 100] on body "4.3.7 ERMAM08160813_69fae091a.jpg Done Skip 0 00 : 00 : 03 Categories 0. Sin ha…" at bounding box center [359, 194] width 719 height 388
click at [605, 127] on li "False" at bounding box center [638, 131] width 133 height 16
type input "False"
click at [601, 141] on body "4.3.7 ERMAM08160813_69fae091a.jpg Done Skip 0 00 : 00 : 04 Categories 0. Sin ha…" at bounding box center [359, 194] width 719 height 388
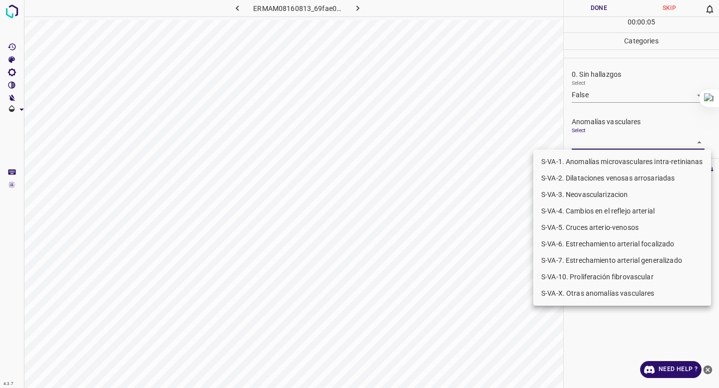
click at [590, 198] on li "S-VA-3. Neovascularizacion" at bounding box center [622, 195] width 178 height 16
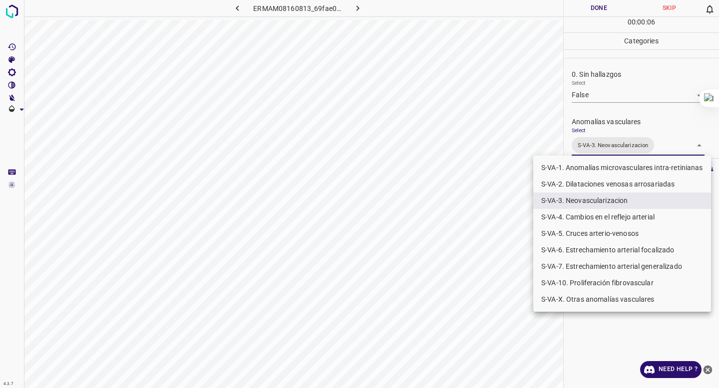
click at [586, 276] on li "S-VA-10. Proliferación fibrovascular" at bounding box center [622, 283] width 178 height 16
type input "S-VA-3. Neovascularizacion,S-VA-10. Proliferación fibrovascular"
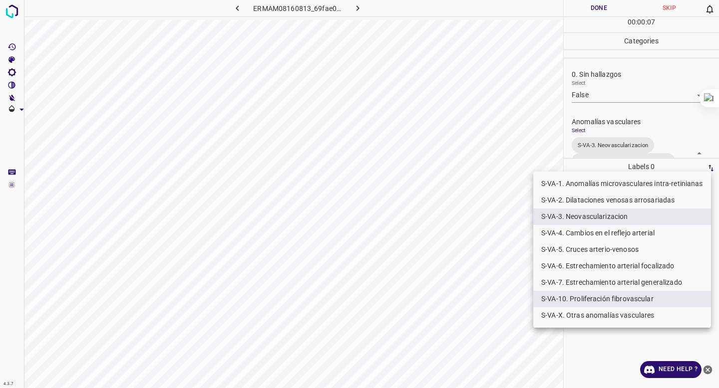
click at [616, 125] on div at bounding box center [359, 194] width 719 height 388
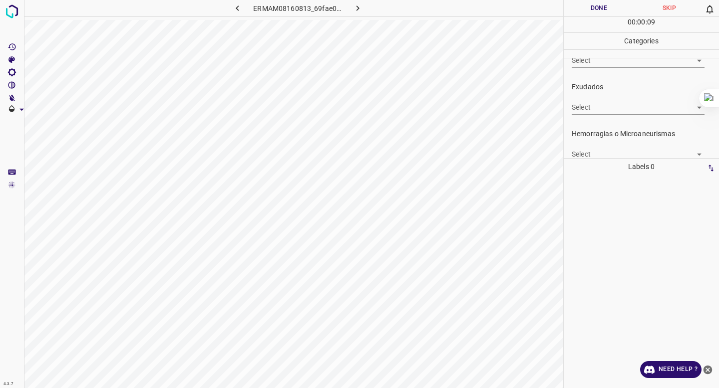
click at [595, 149] on body "4.3.7 ERMAM08160813_69fae091a.jpg Done Skip 0 00 : 00 : 09 Categories 0. Sin ha…" at bounding box center [359, 194] width 719 height 388
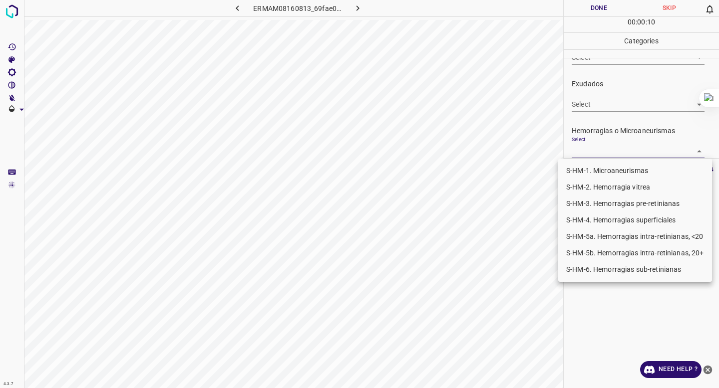
click at [609, 204] on li "S-HM-3. Hemorragias pre-retinianas" at bounding box center [635, 204] width 154 height 16
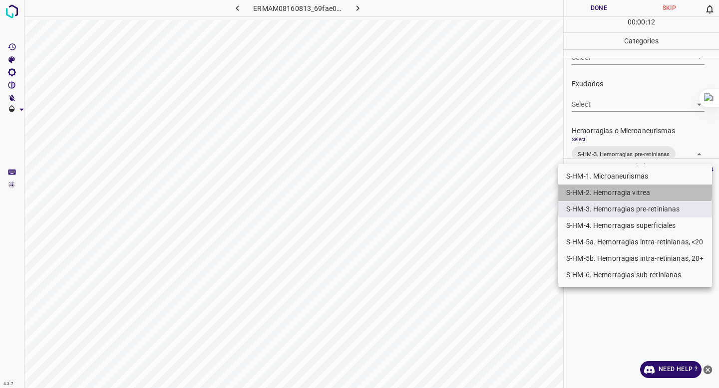
click at [610, 187] on li "S-HM-2. Hemorragia vitrea" at bounding box center [635, 193] width 154 height 16
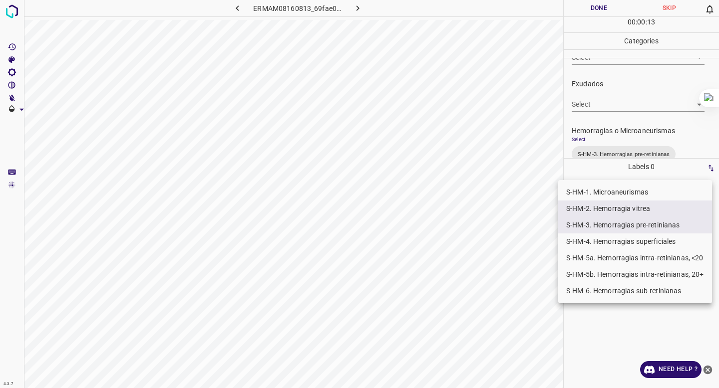
click at [599, 258] on li "S-HM-5a. Hemorragias intra-retinianas, <20" at bounding box center [635, 258] width 154 height 16
type input "S-HM-3. Hemorragias pre-retinianas,S-HM-2. Hemorragia vitrea,S-HM-5a. Hemorragi…"
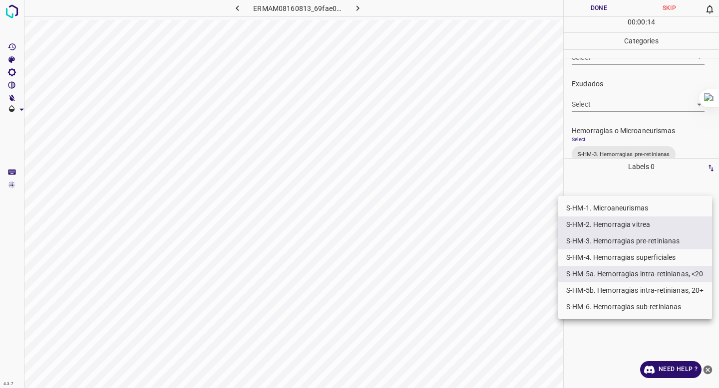
click at [626, 165] on div at bounding box center [359, 194] width 719 height 388
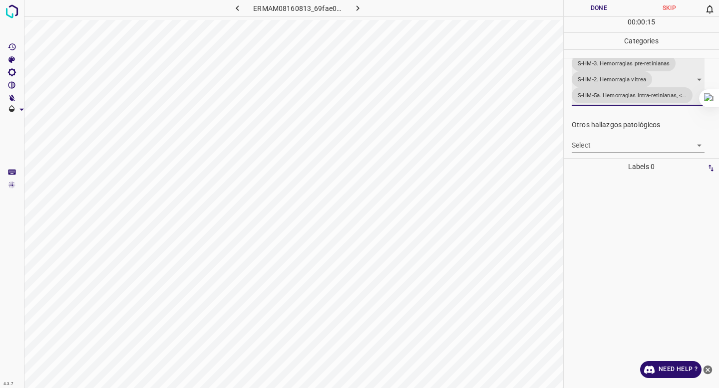
scroll to position [292, 0]
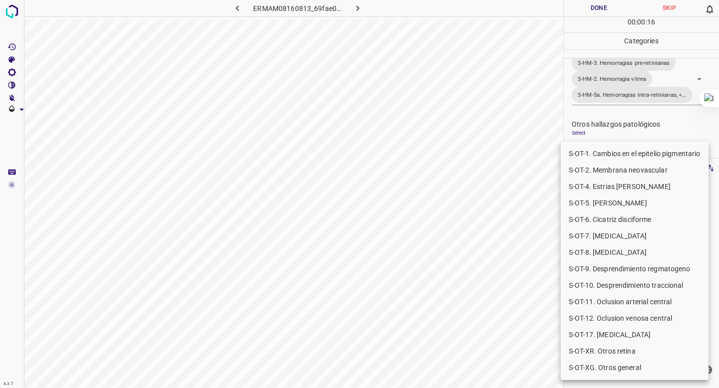
click at [622, 148] on body "4.3.7 ERMAM08160813_69fae091a.jpg Done Skip 0 00 : 00 : 16 Categories 0. Sin ha…" at bounding box center [359, 194] width 719 height 388
click at [603, 288] on li "S-OT-10. Desprendimiento traccional" at bounding box center [635, 286] width 148 height 16
type input "S-OT-10. Desprendimiento traccional"
click at [626, 78] on div at bounding box center [359, 194] width 719 height 388
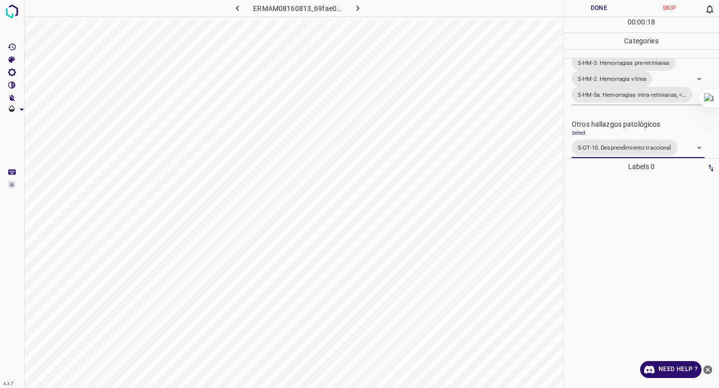
click at [601, 14] on button "Done" at bounding box center [599, 8] width 70 height 16
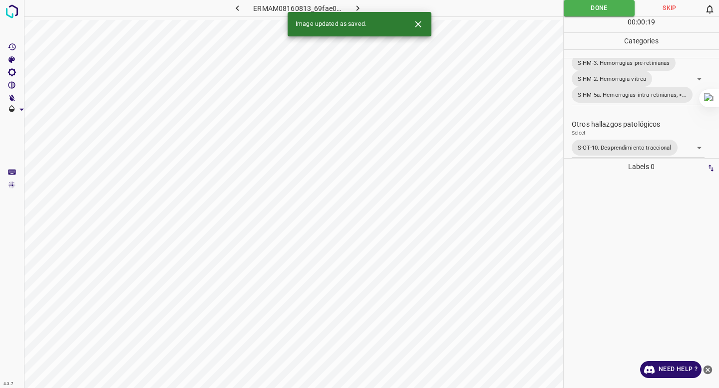
click at [353, 5] on icon "button" at bounding box center [357, 8] width 10 height 10
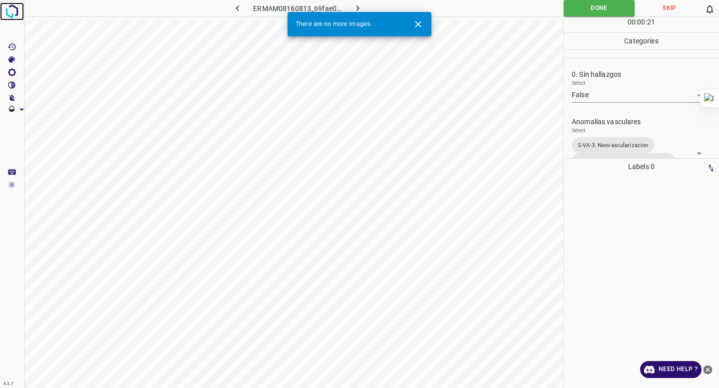
click at [11, 12] on img at bounding box center [12, 11] width 18 height 18
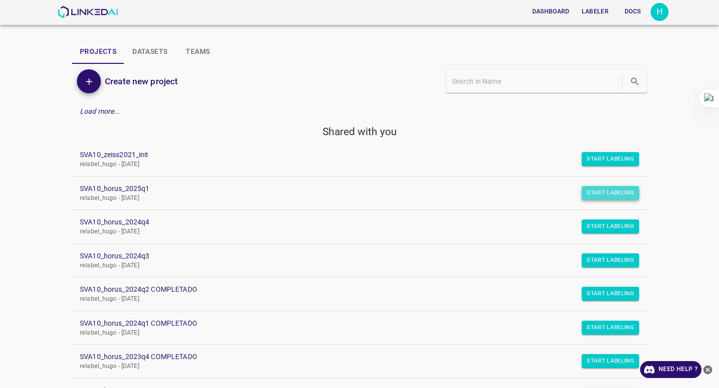
click at [595, 166] on button "Start Labeling" at bounding box center [610, 159] width 57 height 14
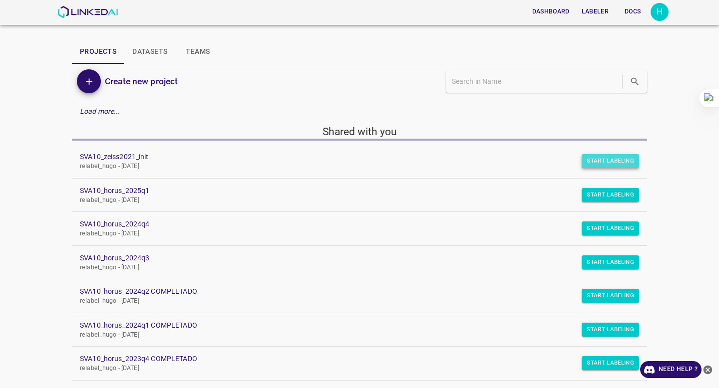
click at [611, 158] on button "Start Labeling" at bounding box center [610, 161] width 57 height 14
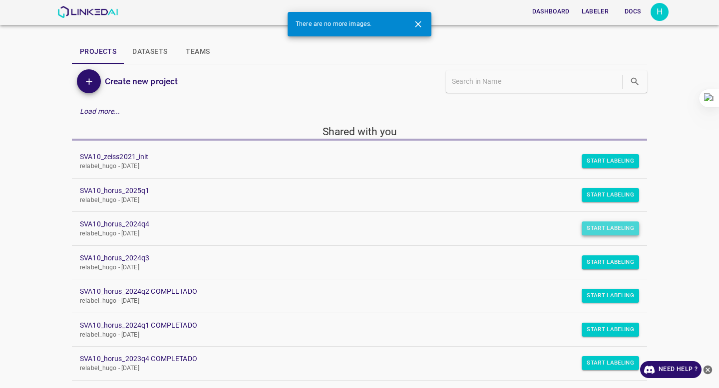
click at [597, 168] on button "Start Labeling" at bounding box center [610, 161] width 57 height 14
click at [619, 168] on button "Start Labeling" at bounding box center [610, 161] width 57 height 14
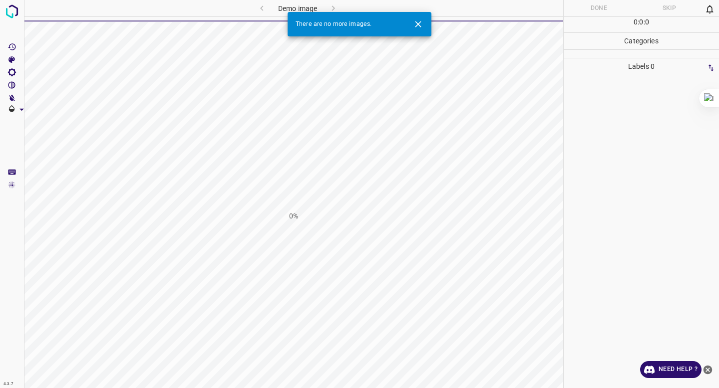
click at [421, 23] on icon "Close" at bounding box center [418, 24] width 10 height 10
